Goal: Find specific page/section: Find specific page/section

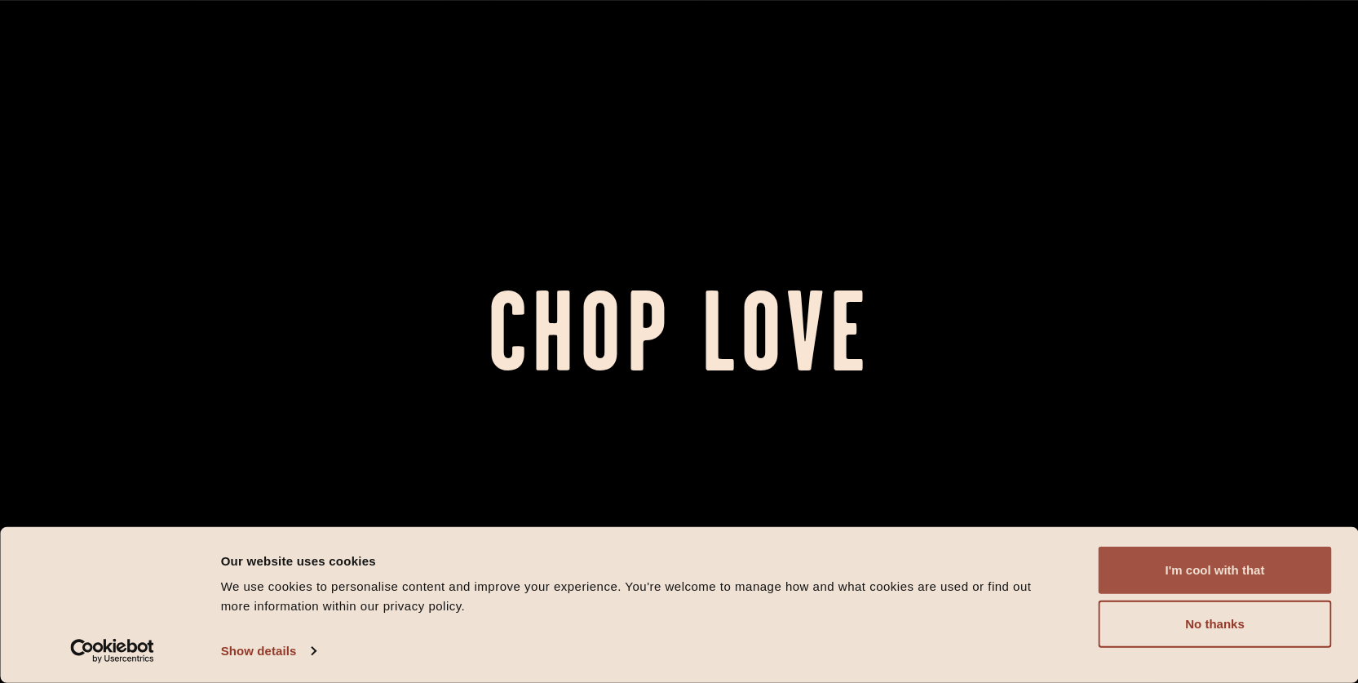
click at [1138, 575] on button "I'm cool with that" at bounding box center [1214, 569] width 233 height 47
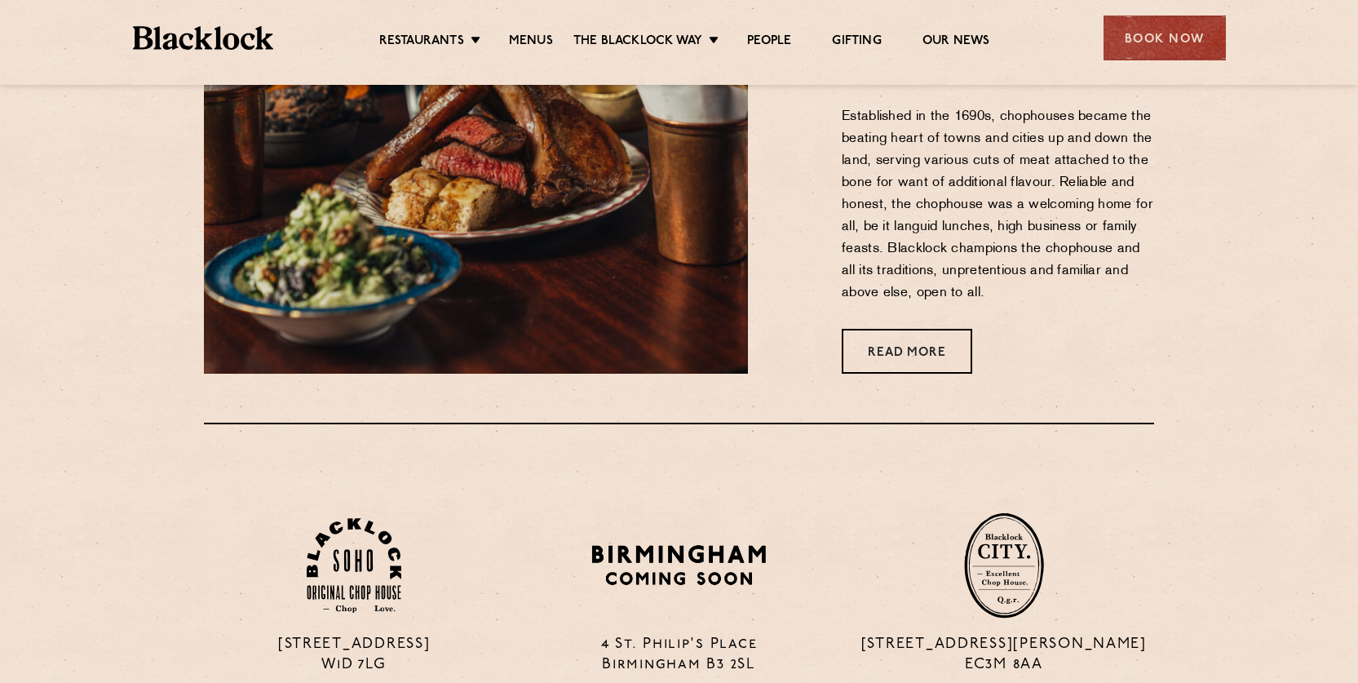
scroll to position [734, 0]
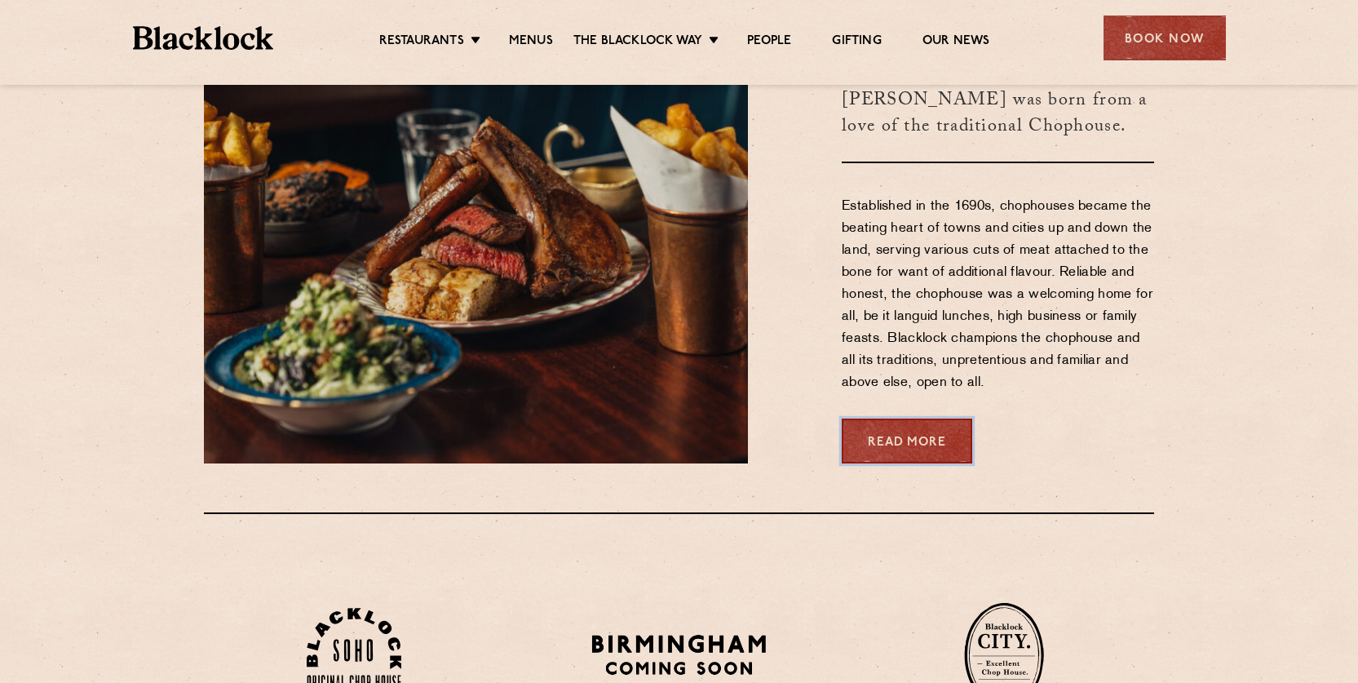
click at [878, 440] on link "Read More" at bounding box center [907, 440] width 130 height 45
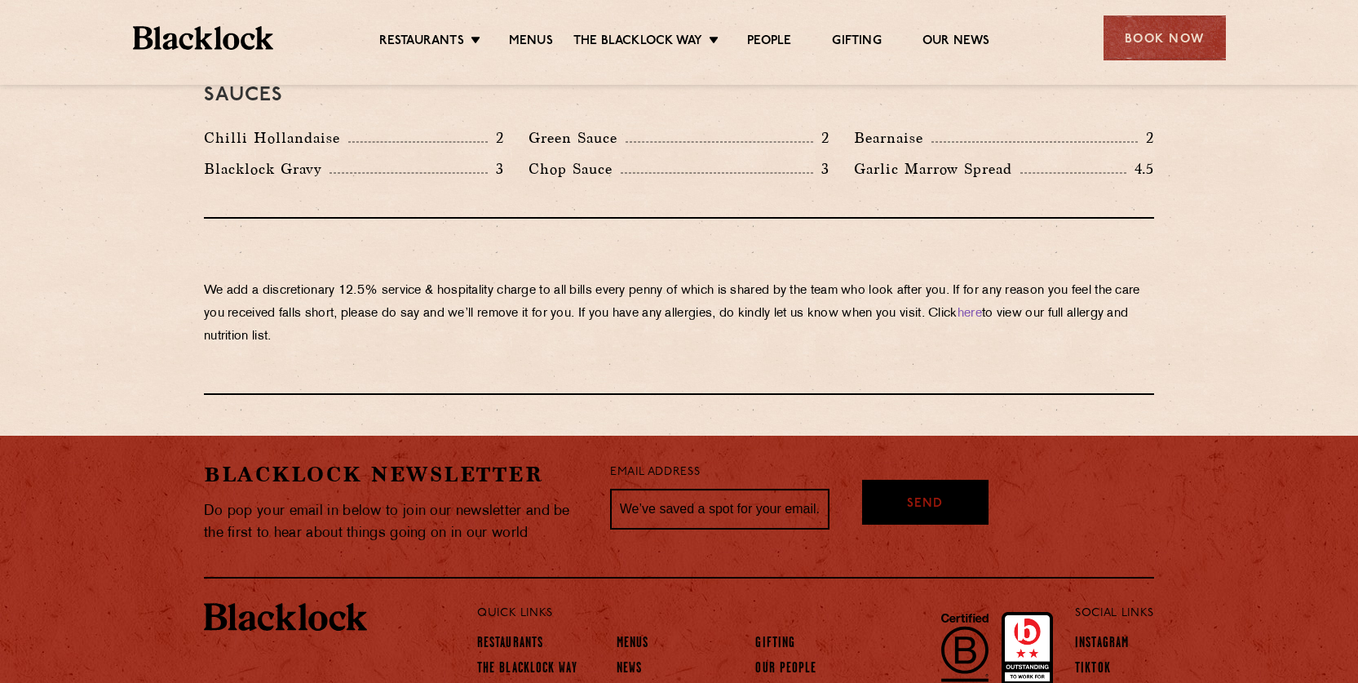
scroll to position [2528, 0]
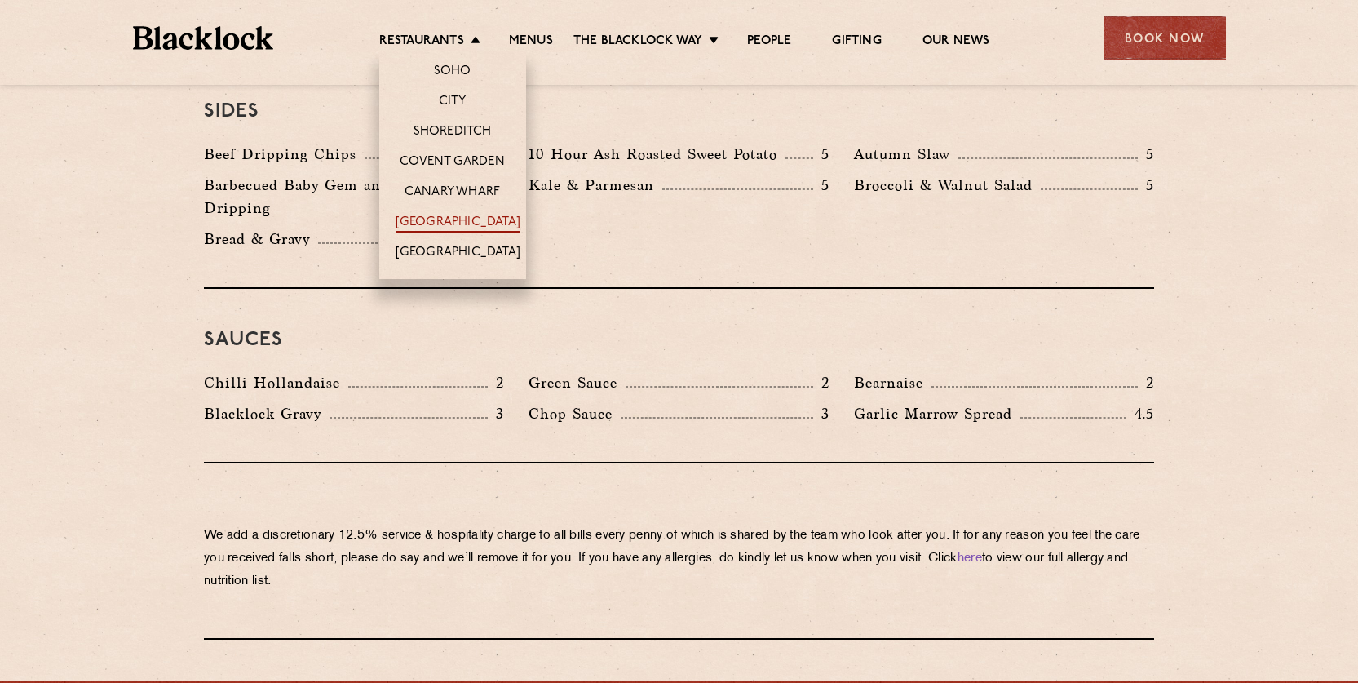
click at [438, 220] on link "[GEOGRAPHIC_DATA]" at bounding box center [457, 223] width 125 height 18
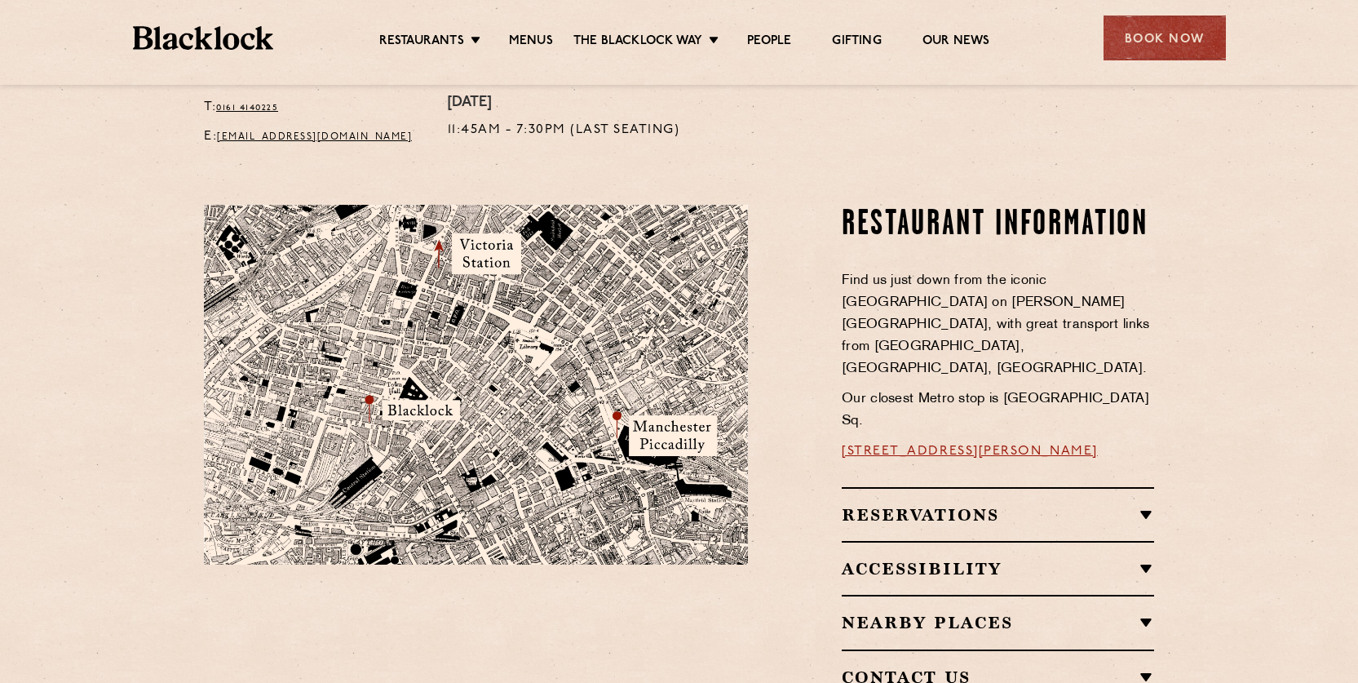
scroll to position [897, 0]
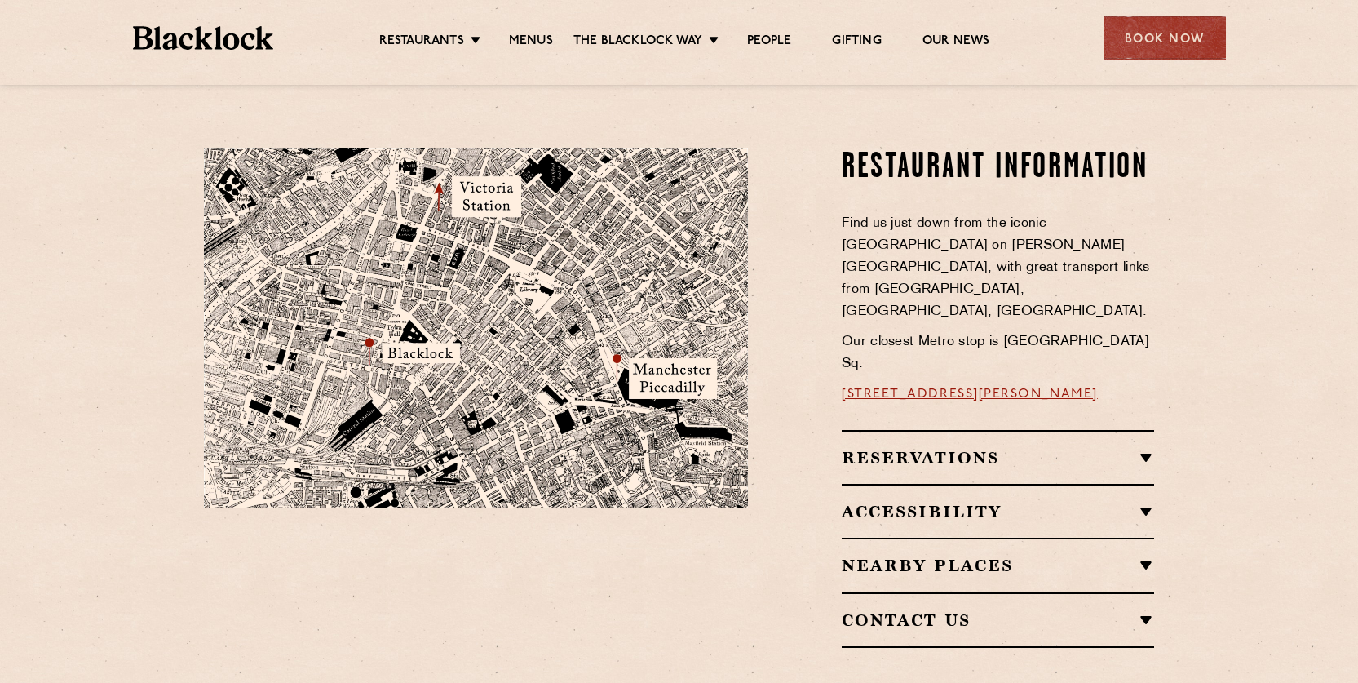
click at [400, 267] on img at bounding box center [476, 328] width 544 height 360
click at [1138, 448] on h2 "Reservations" at bounding box center [998, 458] width 312 height 20
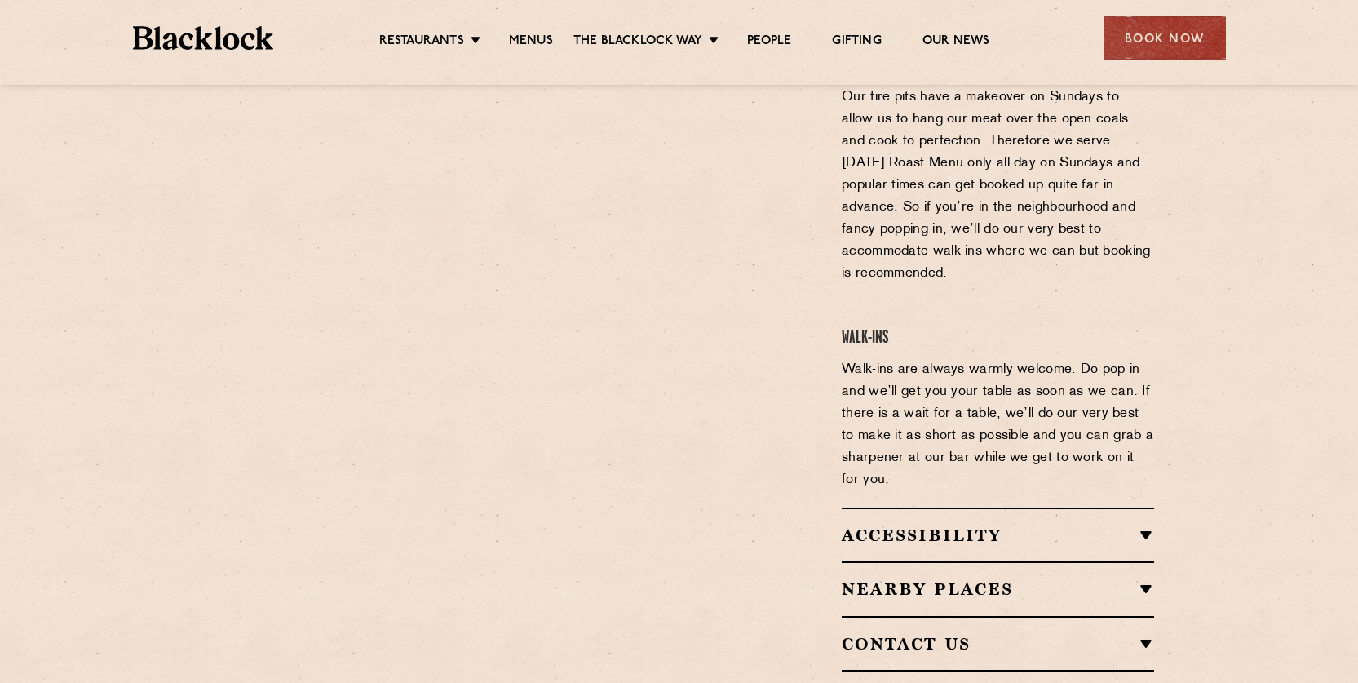
scroll to position [1468, 0]
click at [1147, 524] on h2 "Accessibility" at bounding box center [998, 534] width 312 height 20
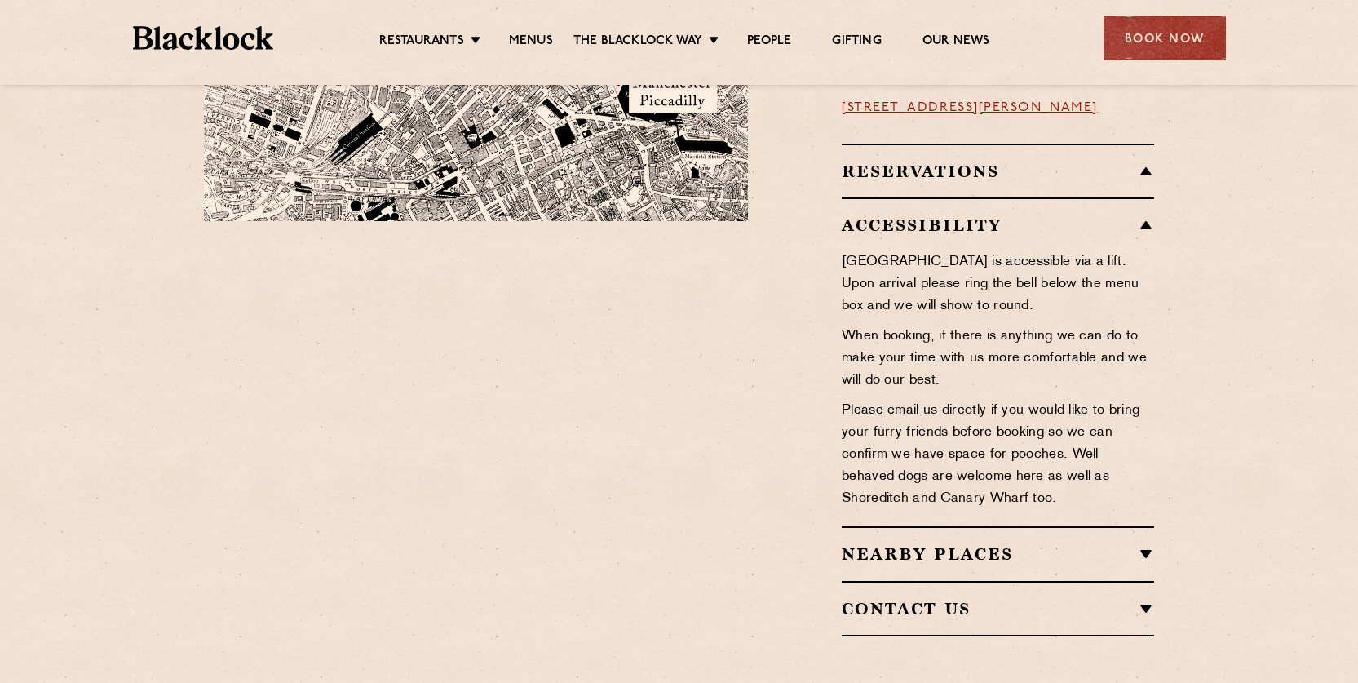
scroll to position [1171, 0]
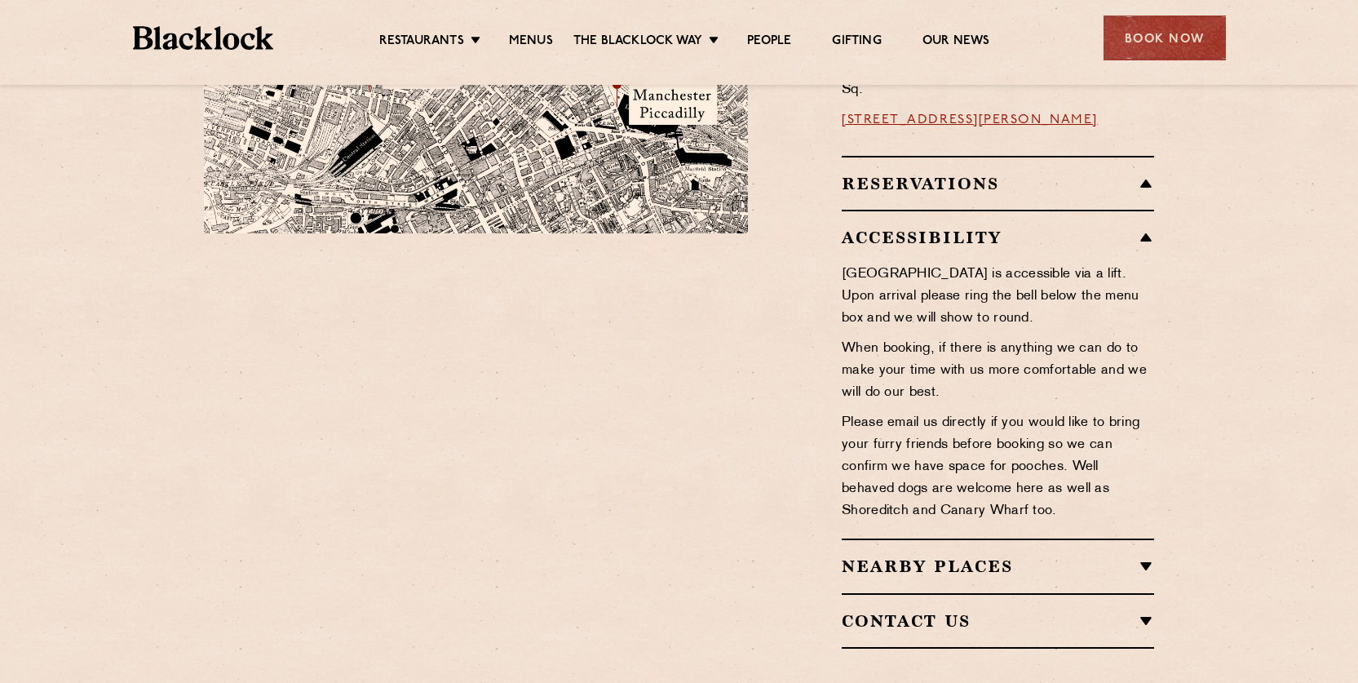
click at [1142, 174] on h2 "Reservations" at bounding box center [998, 184] width 312 height 20
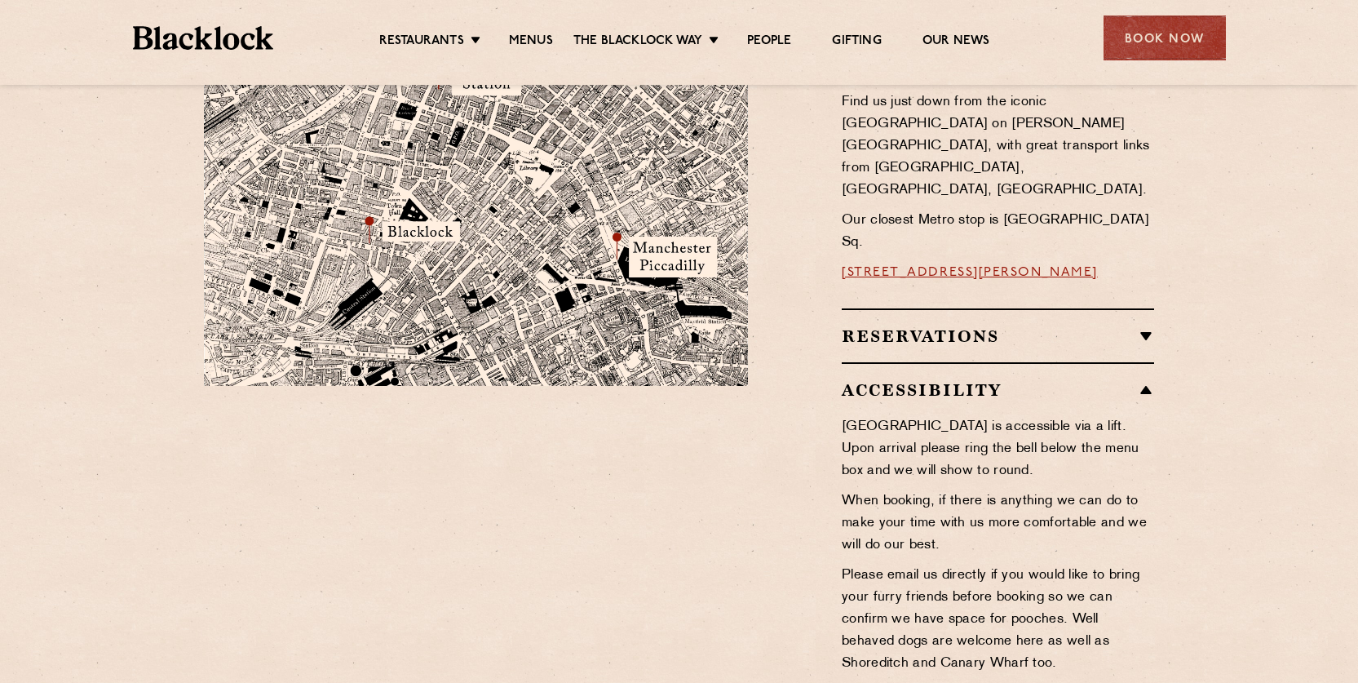
scroll to position [1008, 0]
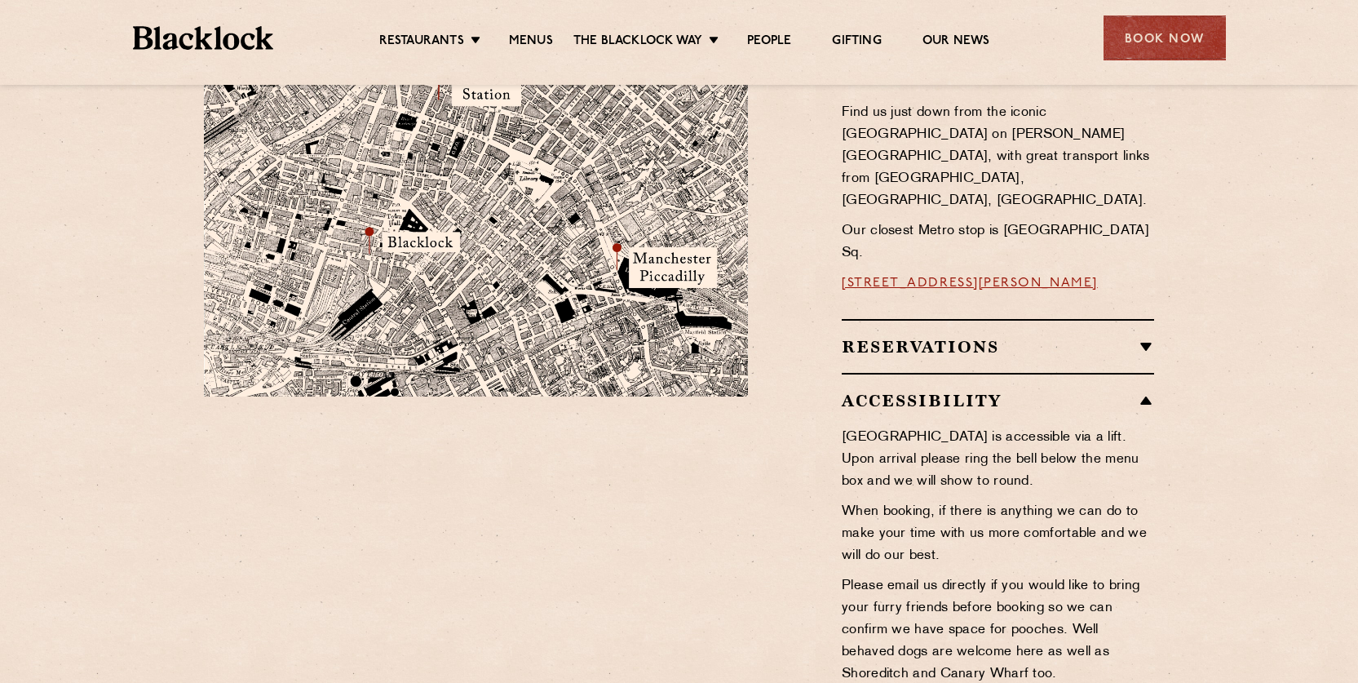
click at [1142, 337] on h2 "Reservations" at bounding box center [998, 347] width 312 height 20
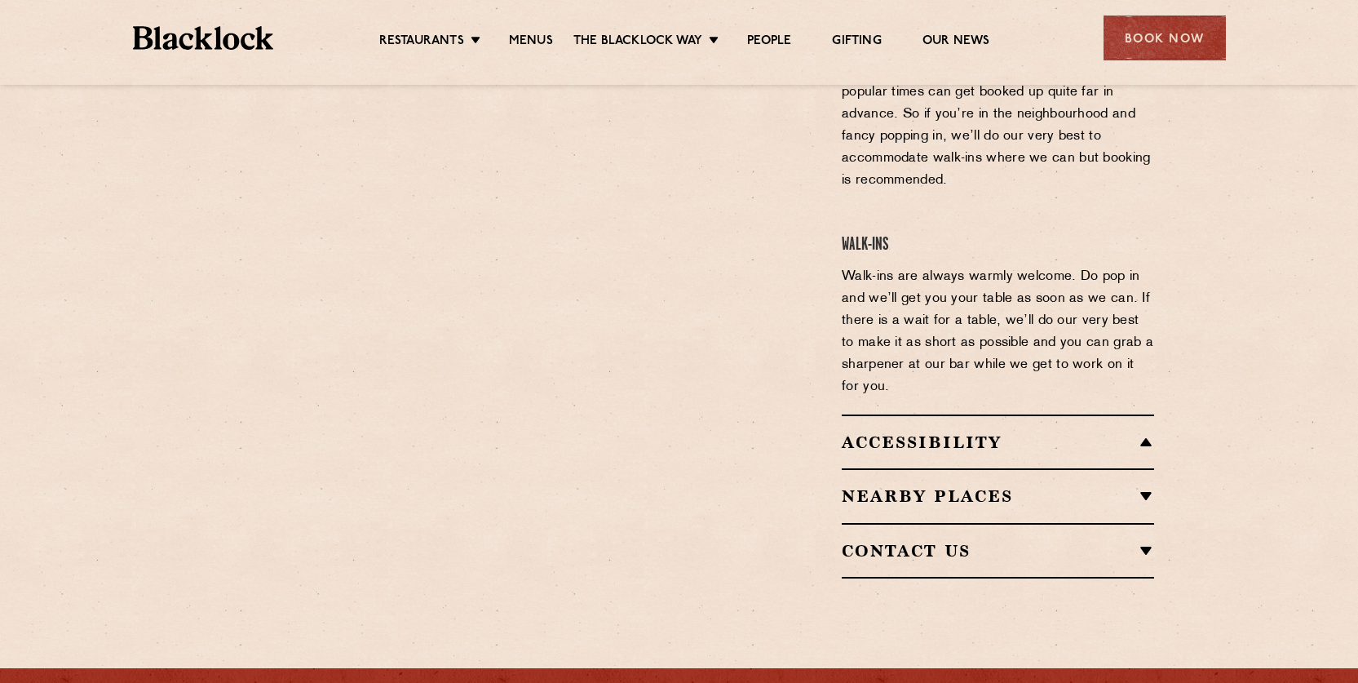
scroll to position [1579, 0]
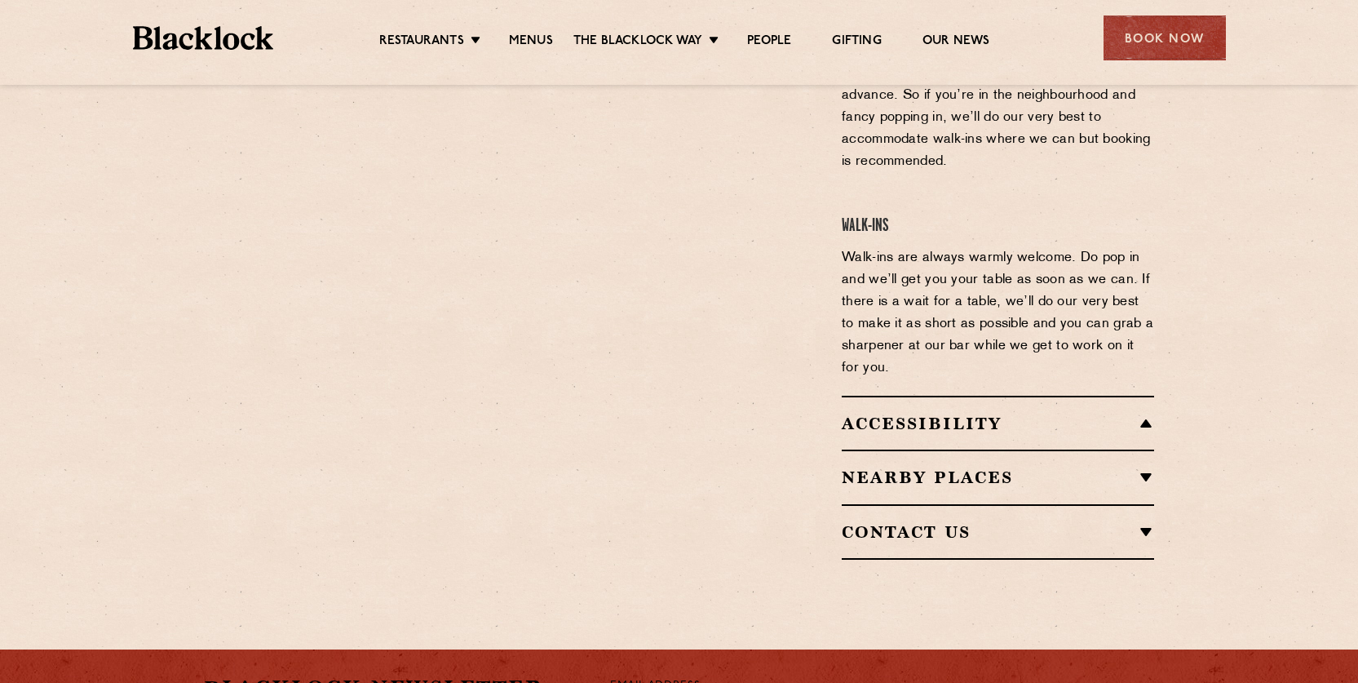
click at [1147, 467] on h2 "Nearby Places" at bounding box center [998, 477] width 312 height 20
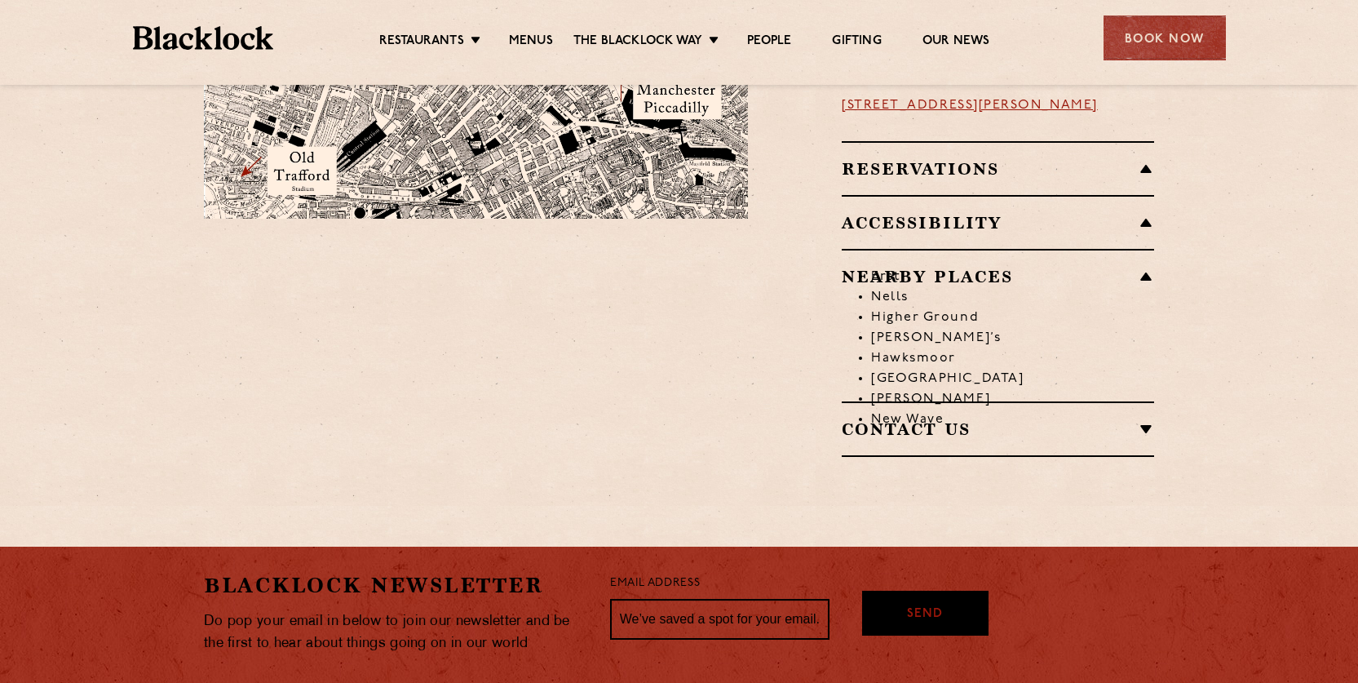
scroll to position [1186, 0]
click at [1144, 212] on h2 "Accessibility" at bounding box center [998, 222] width 312 height 20
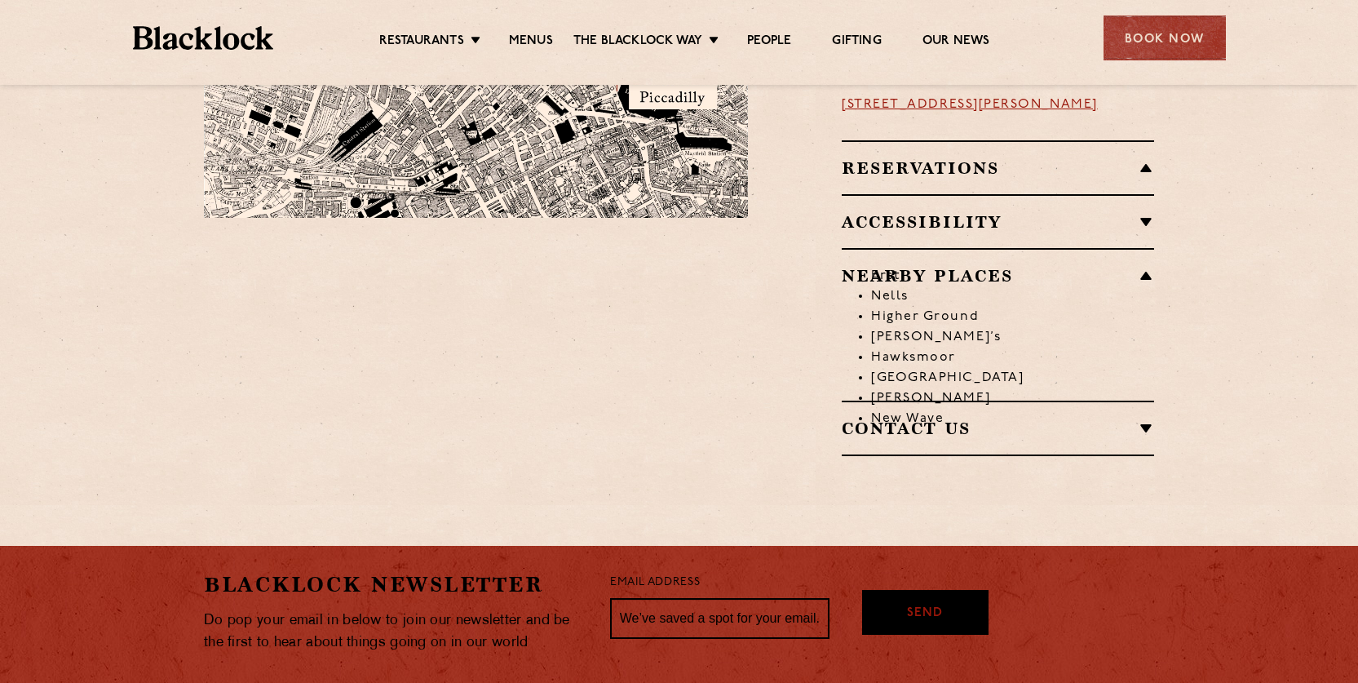
click at [1144, 212] on h2 "Accessibility" at bounding box center [998, 222] width 312 height 20
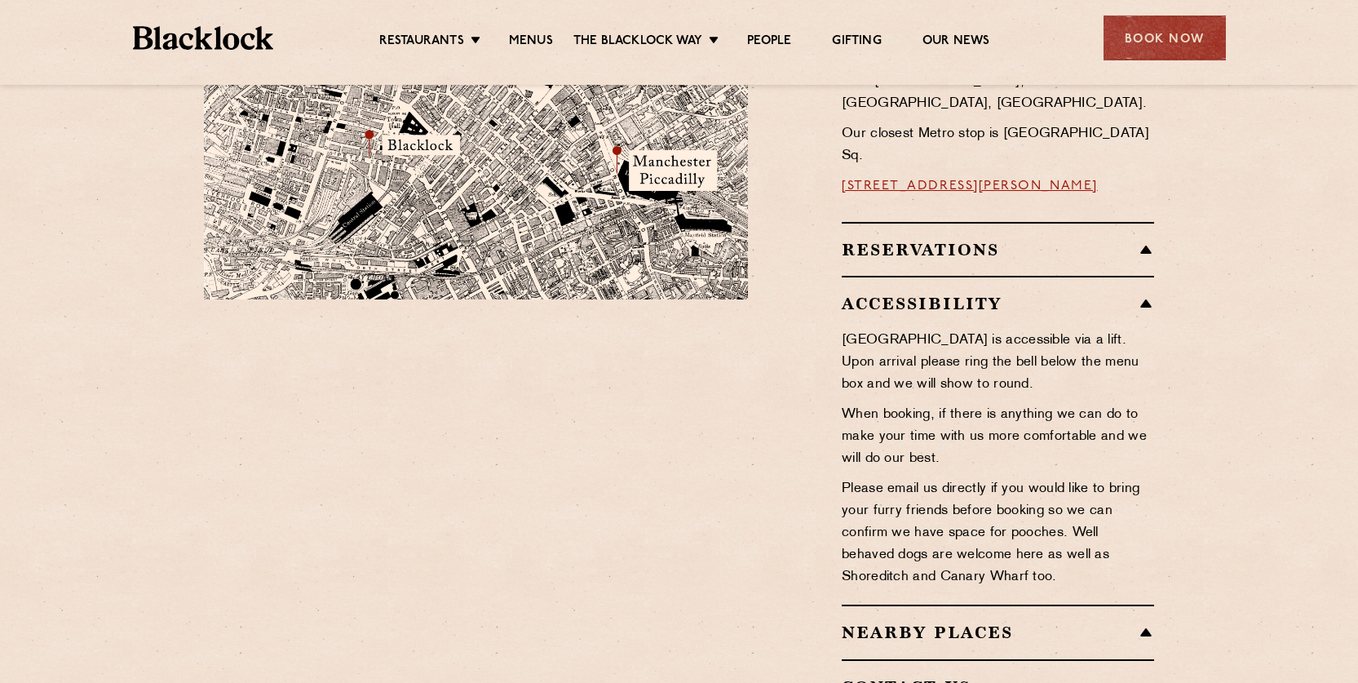
scroll to position [1023, 0]
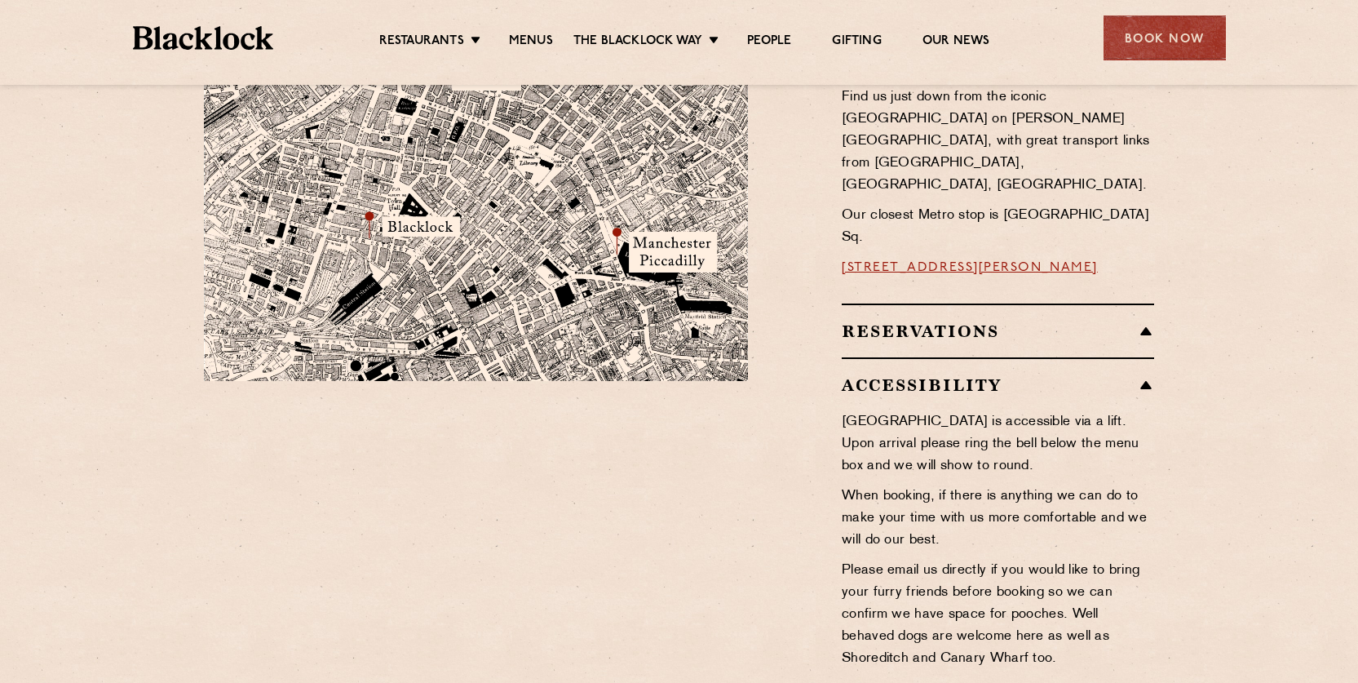
click at [1145, 321] on h2 "Reservations" at bounding box center [998, 331] width 312 height 20
click at [1146, 321] on h2 "Reservations" at bounding box center [998, 331] width 312 height 20
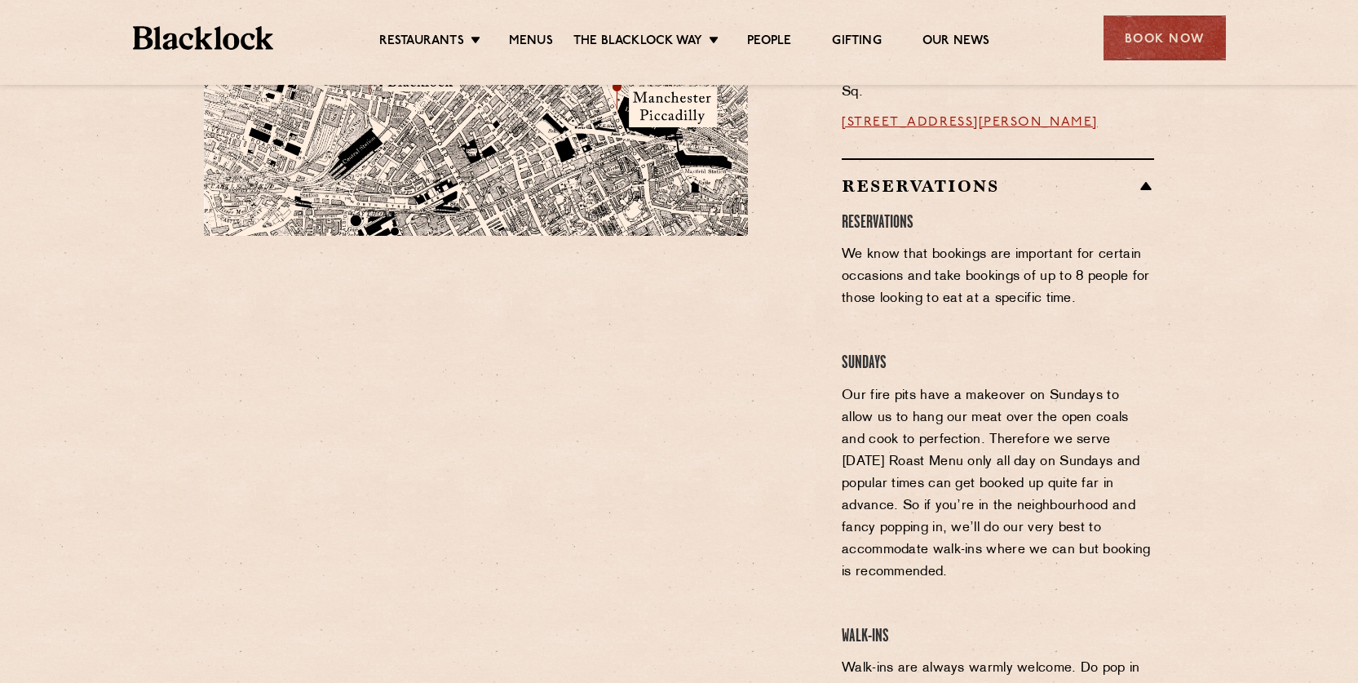
scroll to position [1105, 0]
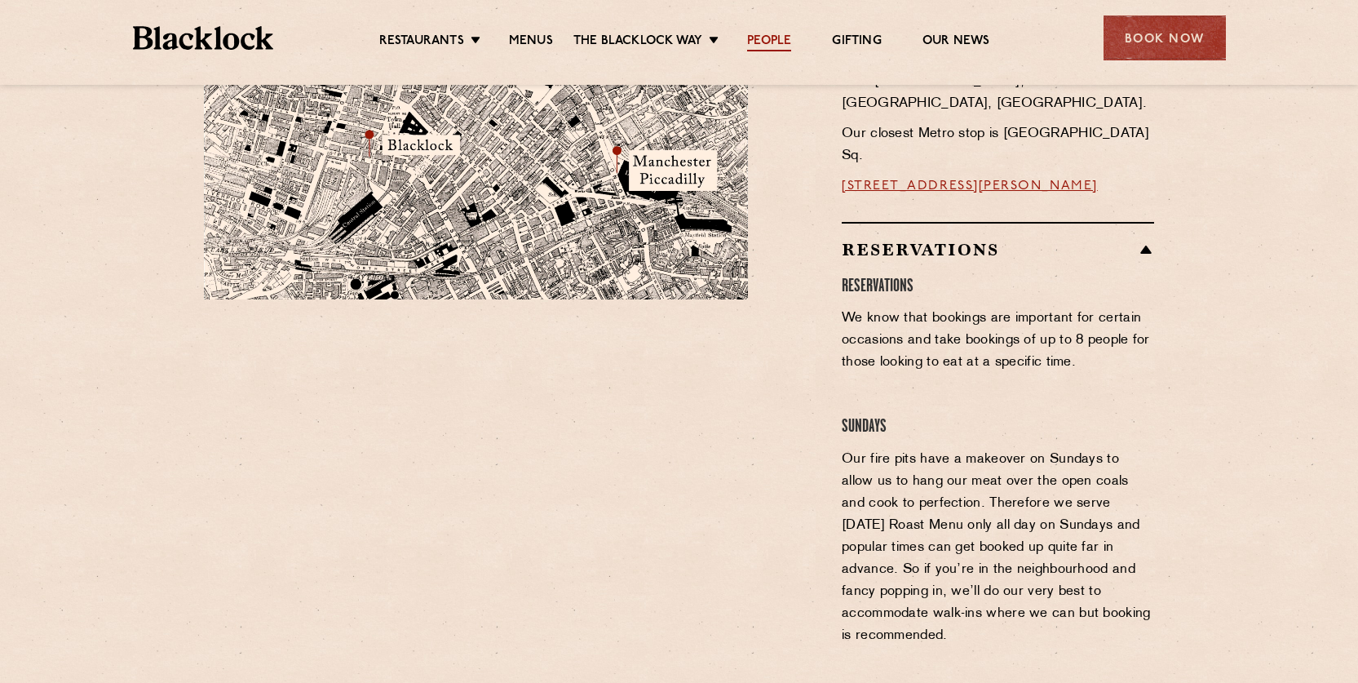
click at [767, 40] on link "People" at bounding box center [769, 42] width 44 height 18
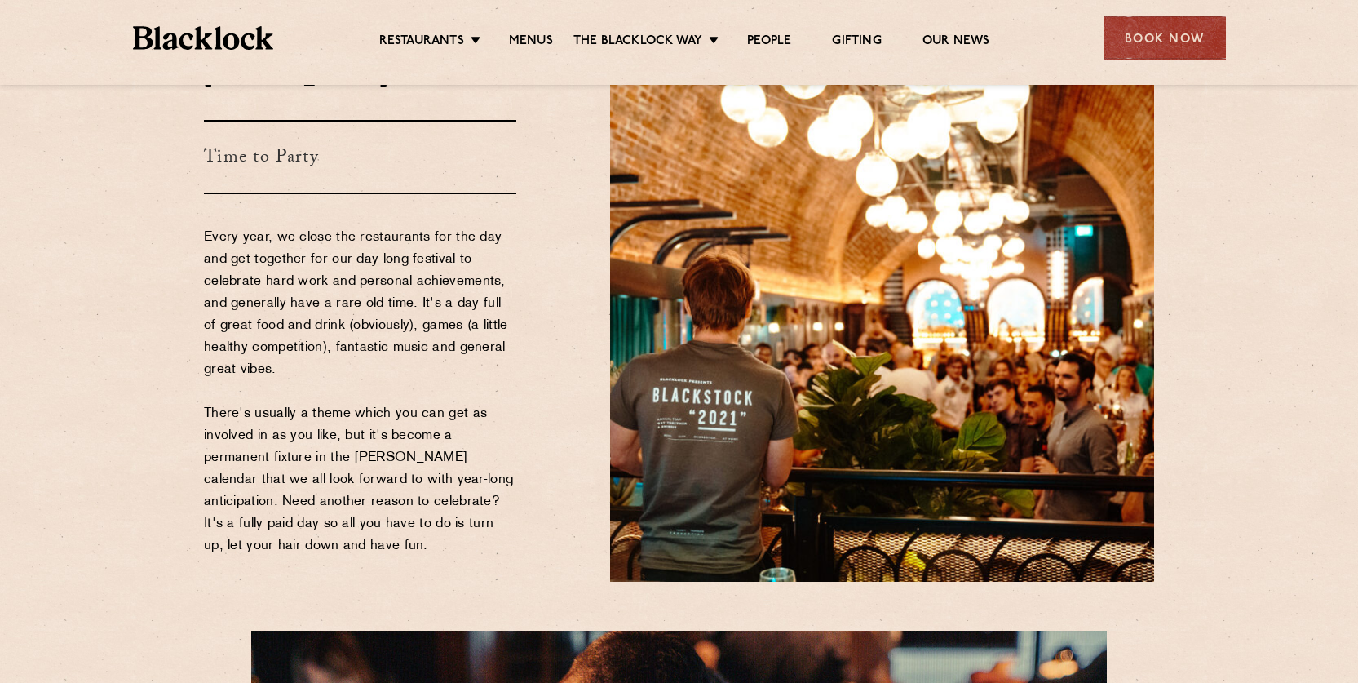
scroll to position [2446, 0]
click at [854, 37] on link "Gifting" at bounding box center [856, 42] width 49 height 18
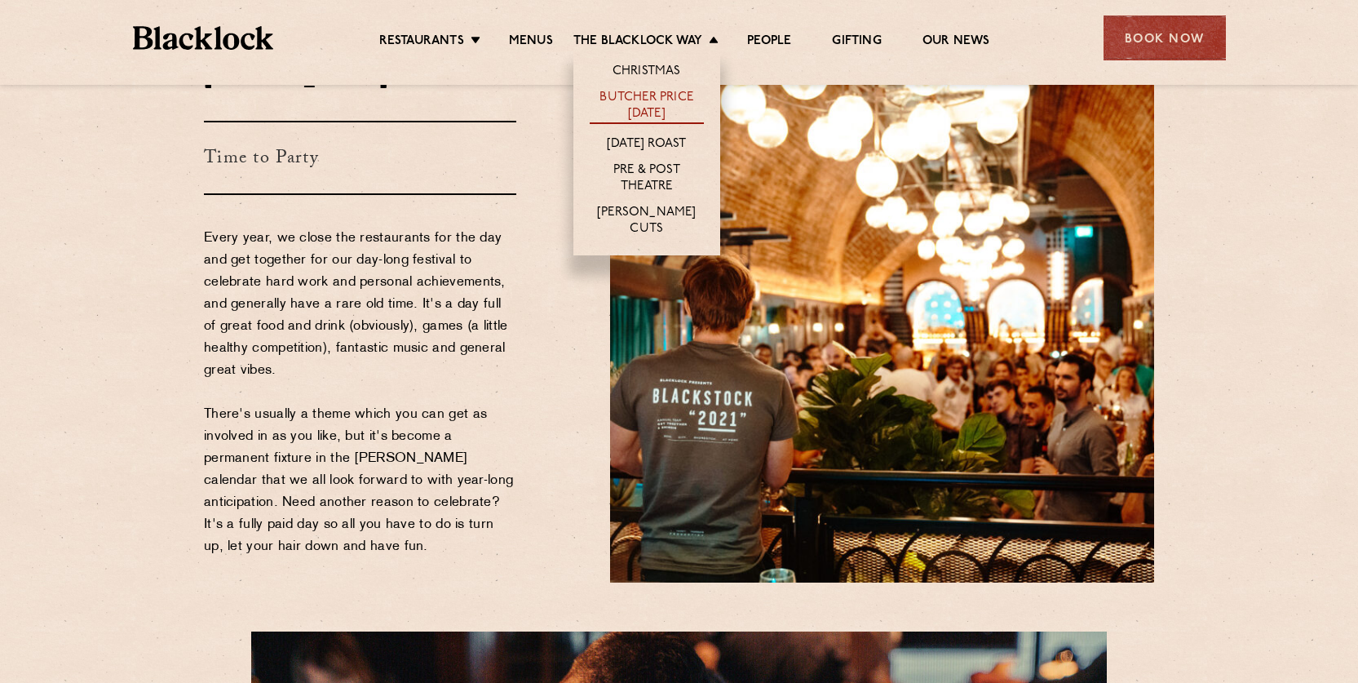
click at [641, 96] on link "Butcher Price [DATE]" at bounding box center [647, 107] width 114 height 34
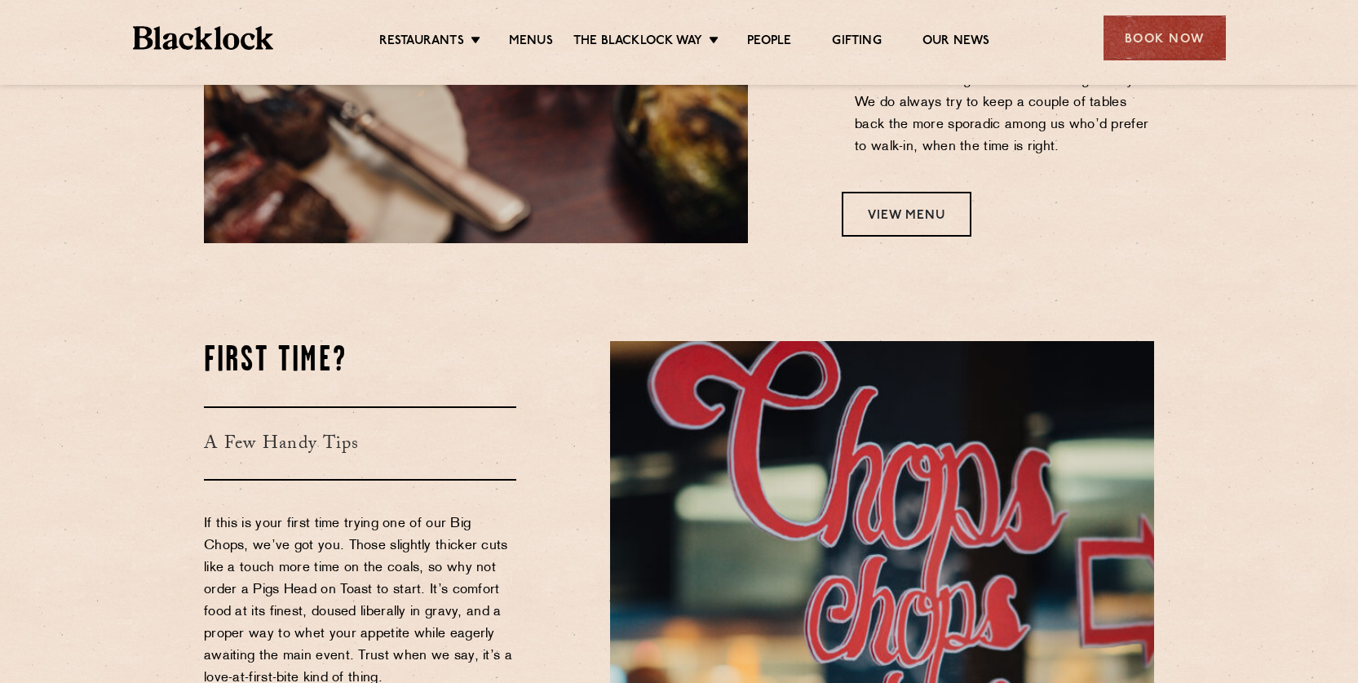
scroll to position [1488, 0]
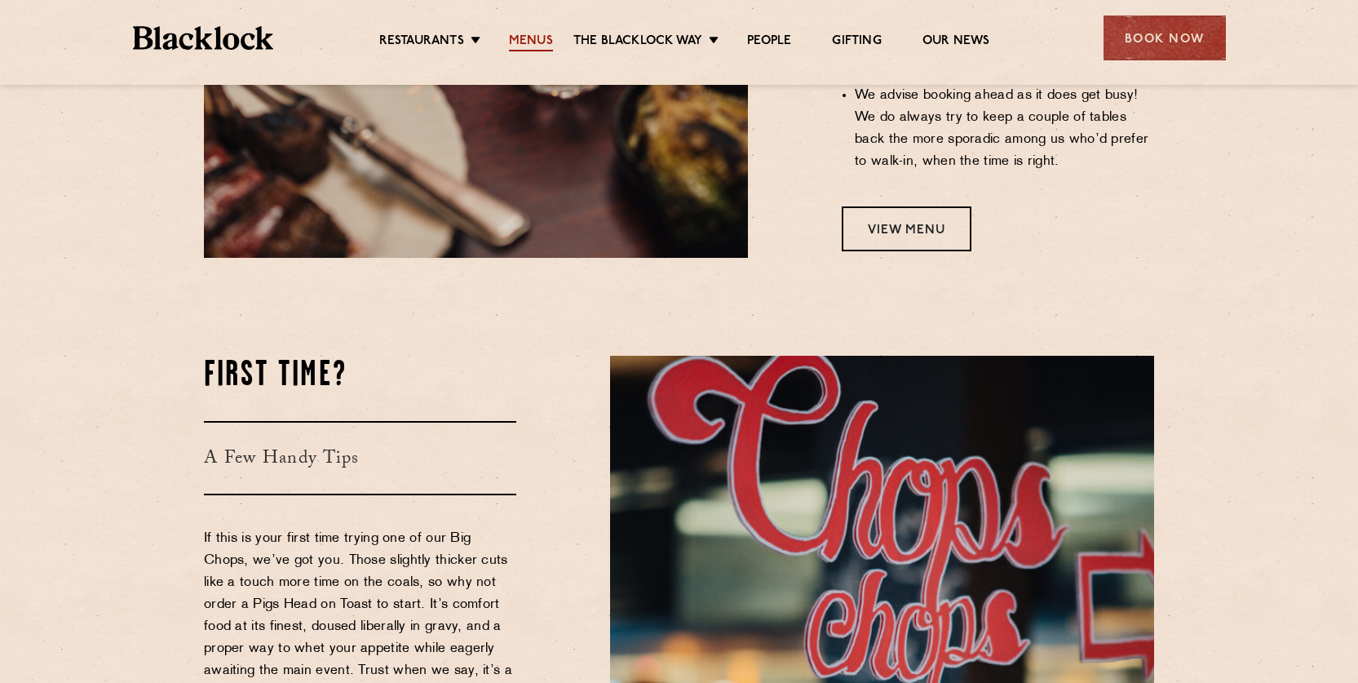
click at [523, 38] on link "Menus" at bounding box center [531, 42] width 44 height 18
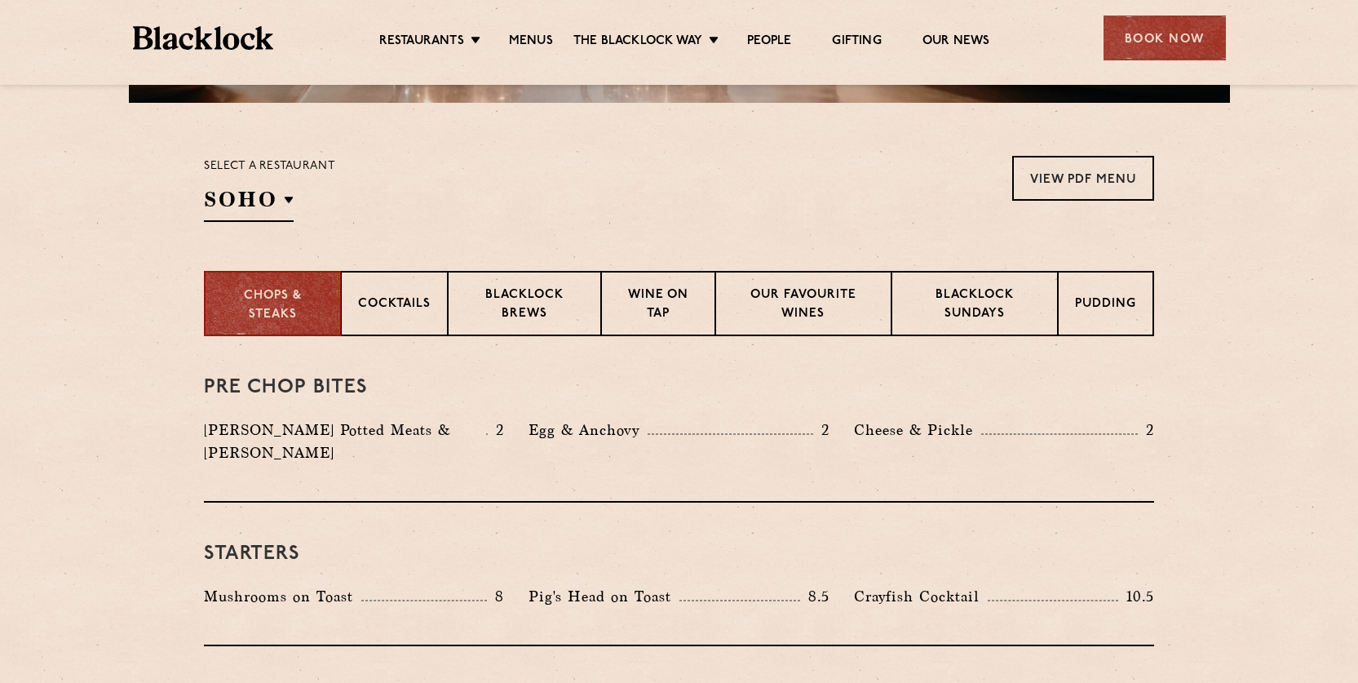
scroll to position [489, 0]
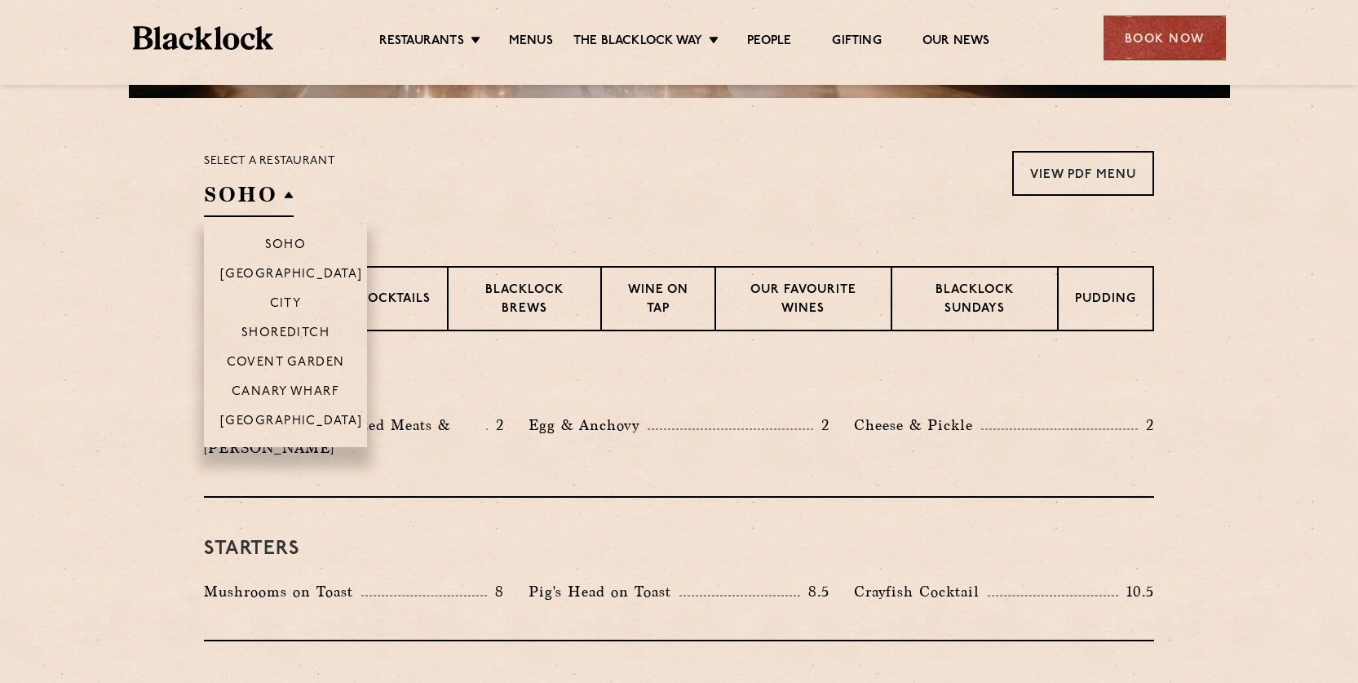
click at [262, 410] on li "[GEOGRAPHIC_DATA]" at bounding box center [285, 426] width 163 height 42
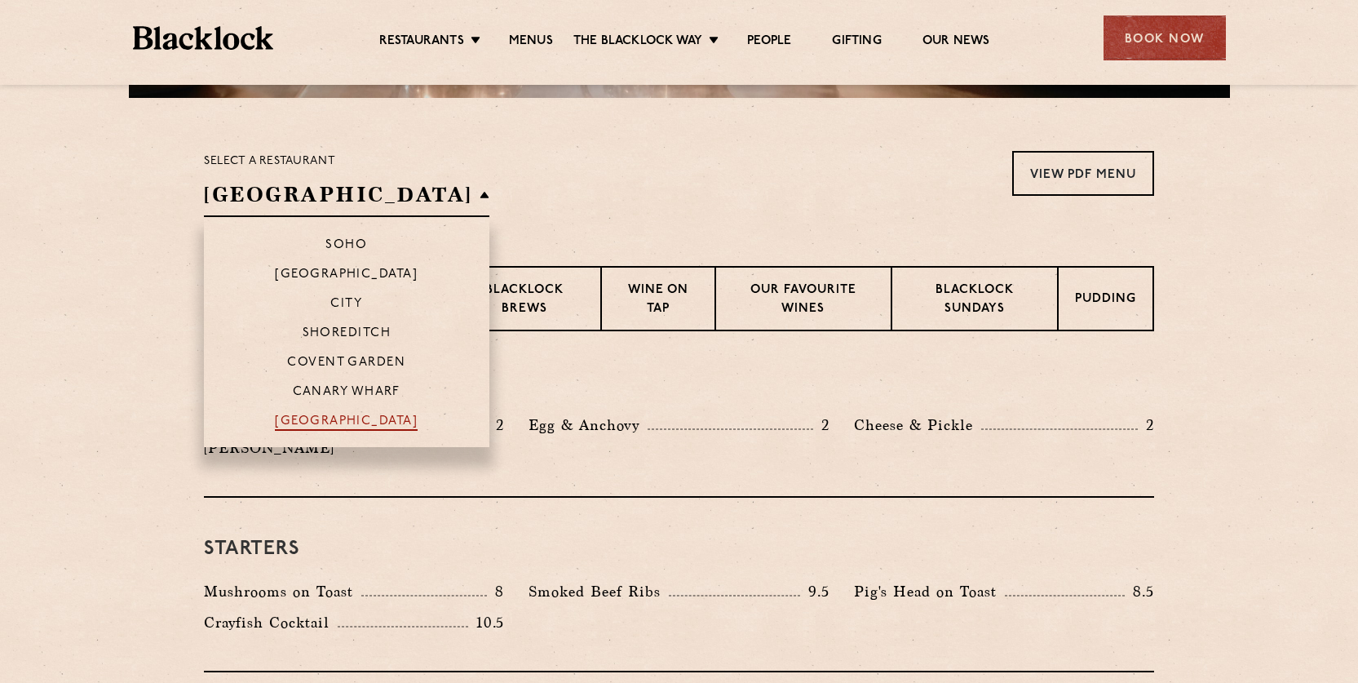
click at [275, 422] on p "[GEOGRAPHIC_DATA]" at bounding box center [346, 422] width 143 height 16
click at [275, 416] on p "[GEOGRAPHIC_DATA]" at bounding box center [346, 422] width 143 height 16
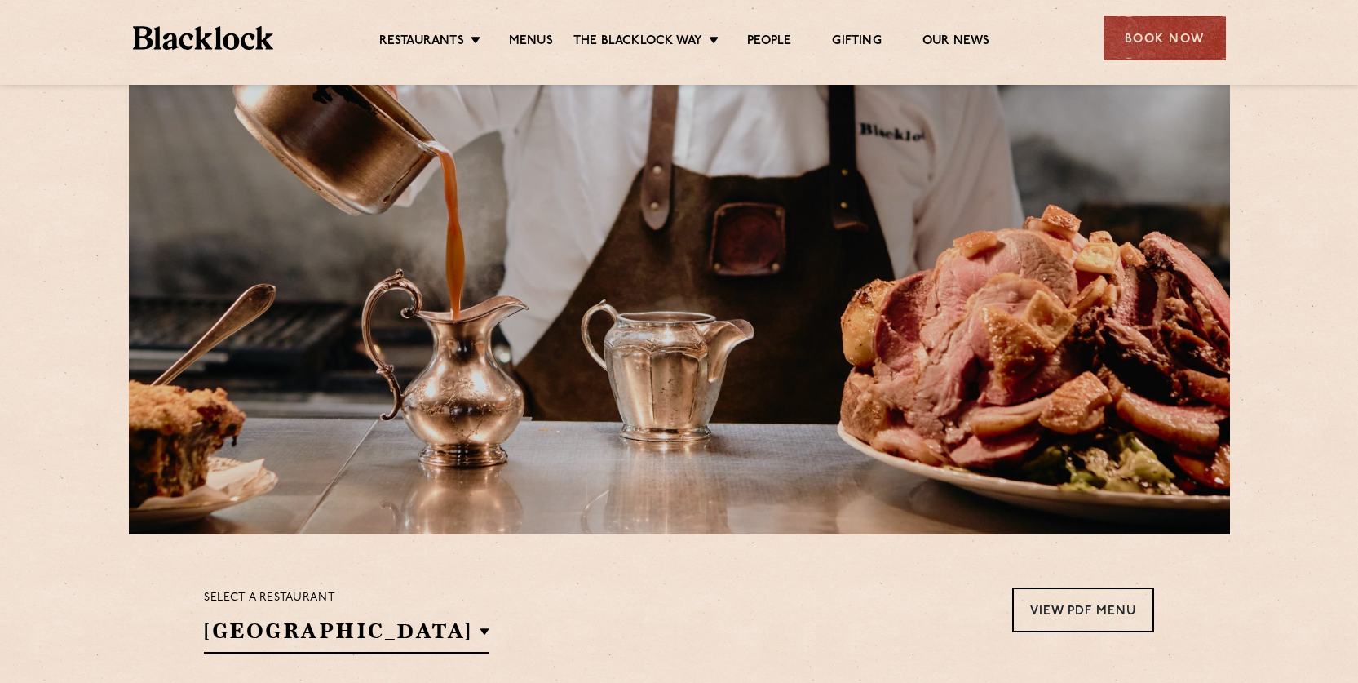
scroll to position [163, 0]
